Goal: Information Seeking & Learning: Learn about a topic

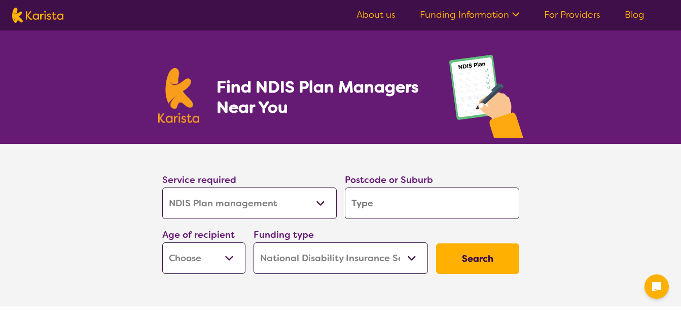
select select "NDIS Plan management"
select select "NDIS"
select select "NDIS Plan management"
select select "NDIS"
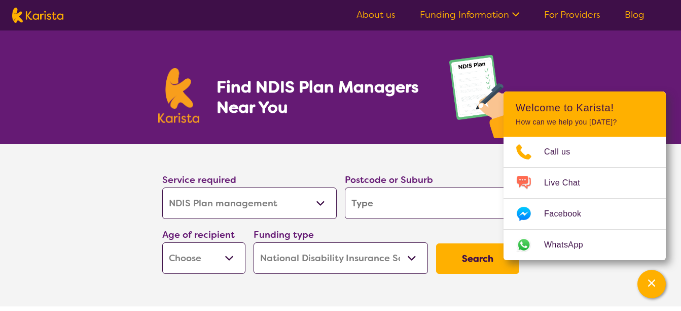
click at [318, 203] on select "Allied Health Assistant Assessment ([MEDICAL_DATA] or [MEDICAL_DATA]) Behaviour…" at bounding box center [249, 202] width 175 height 31
click at [162, 187] on select "Allied Health Assistant Assessment ([MEDICAL_DATA] or [MEDICAL_DATA]) Behaviour…" at bounding box center [249, 202] width 175 height 31
click at [229, 256] on select "Early Childhood - 0 to 9 Child - 10 to 11 Adolescent - 12 to 17 Adult - 18 to 6…" at bounding box center [203, 257] width 83 height 31
select select "AG"
click at [162, 242] on select "Early Childhood - 0 to 9 Child - 10 to 11 Adolescent - 12 to 17 Adult - 18 to 6…" at bounding box center [203, 257] width 83 height 31
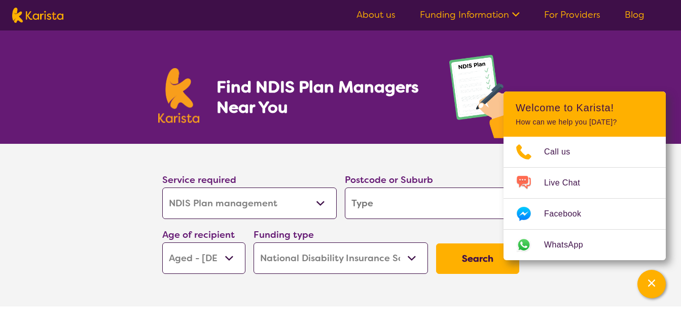
select select "AG"
click at [409, 257] on select "Home Care Package (HCP) National Disability Insurance Scheme (NDIS) I don't know" at bounding box center [341, 257] width 175 height 31
click at [412, 257] on select "Home Care Package (HCP) National Disability Insurance Scheme (NDIS) I don't know" at bounding box center [341, 257] width 175 height 31
click at [473, 263] on button "Search" at bounding box center [477, 258] width 83 height 30
click at [448, 202] on input "search" at bounding box center [432, 202] width 175 height 31
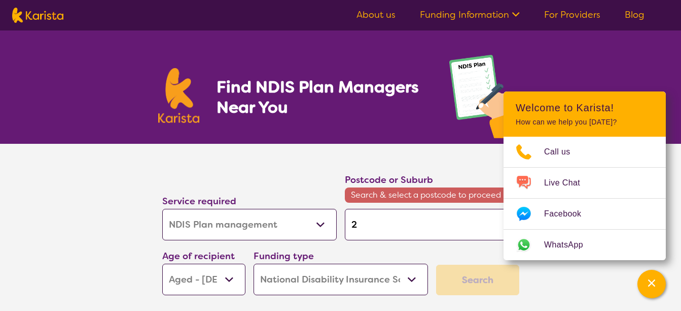
type input "2"
type input "28"
type input "280"
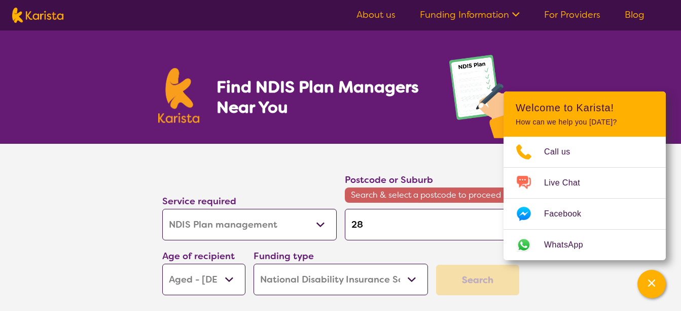
type input "280"
type input "2800"
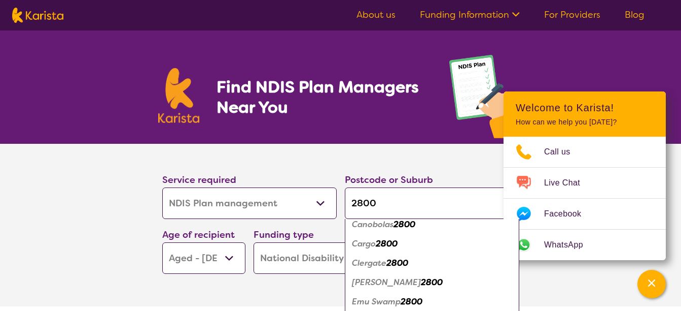
scroll to position [118, 0]
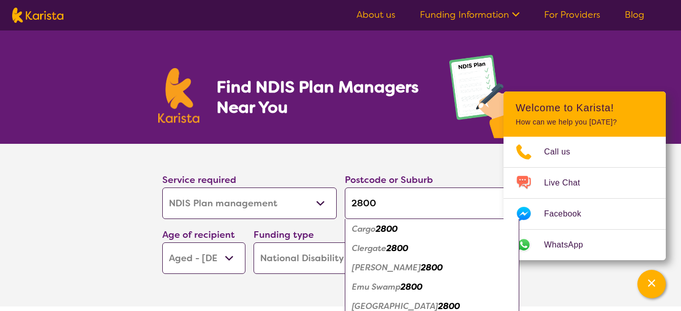
type input "2800"
click at [427, 268] on em "2800" at bounding box center [432, 267] width 22 height 11
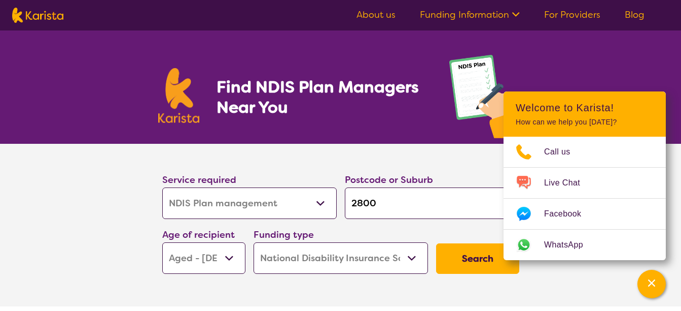
scroll to position [0, 0]
click at [465, 256] on button "Search" at bounding box center [477, 258] width 83 height 30
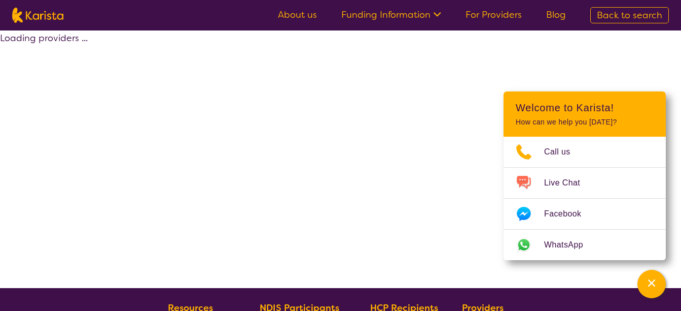
select select "by_score"
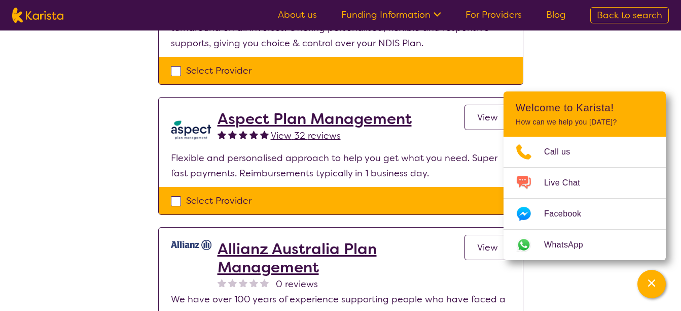
scroll to position [473, 0]
